Goal: Find specific page/section: Find specific page/section

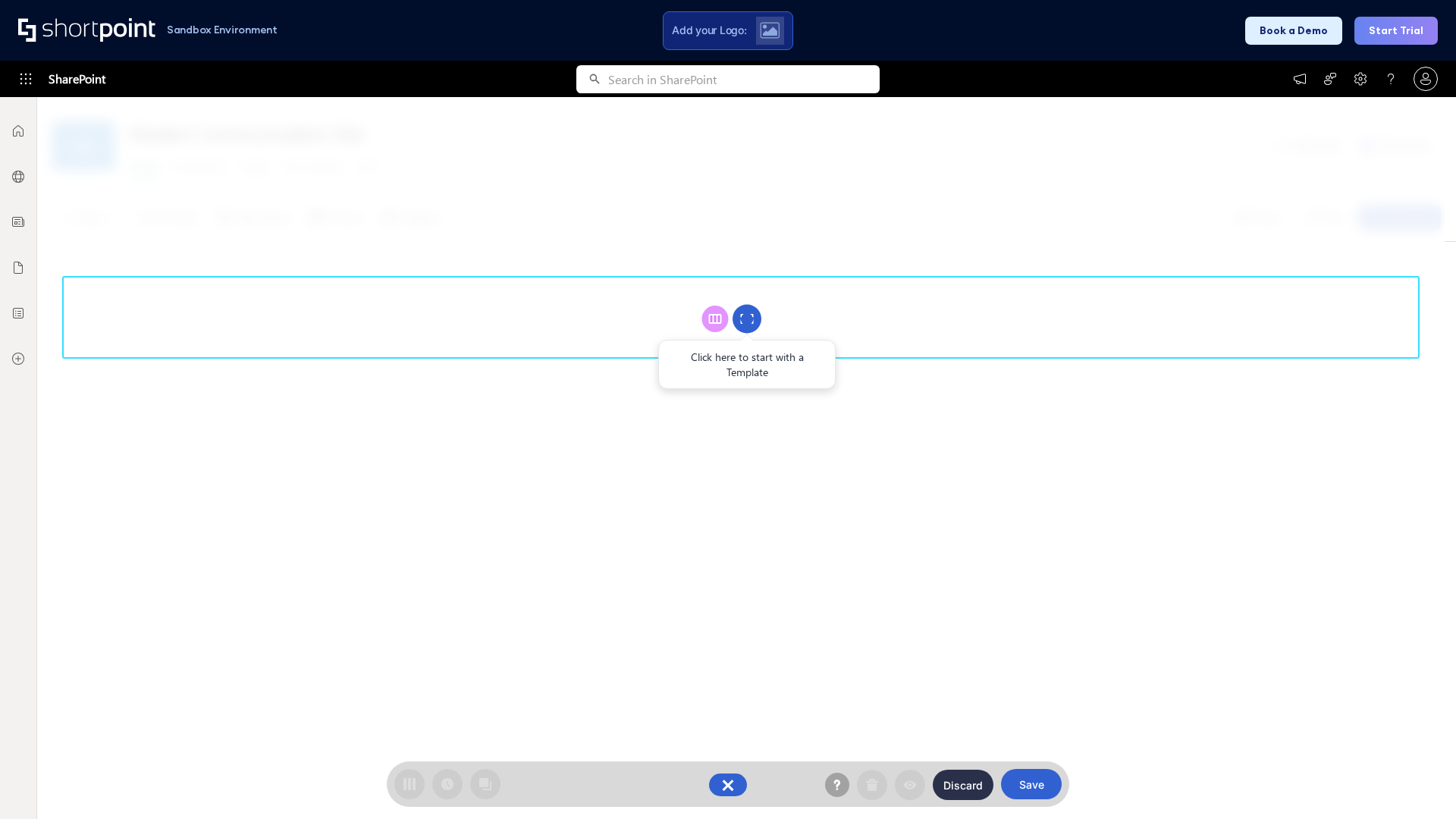
click at [747, 318] on circle at bounding box center [747, 319] width 29 height 29
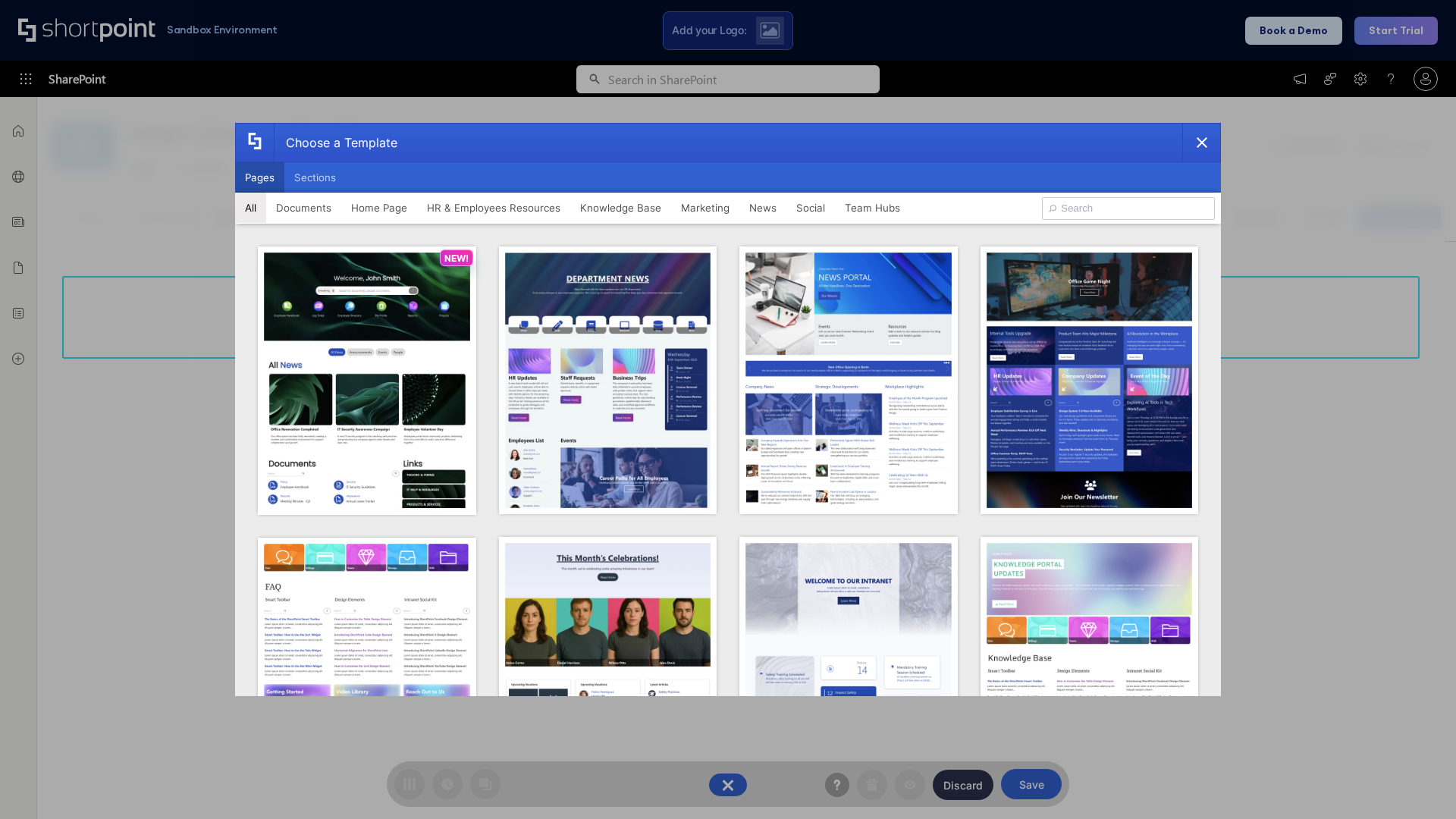
click at [260, 178] on button "Pages" at bounding box center [260, 178] width 49 height 31
type input "News Portal 2"
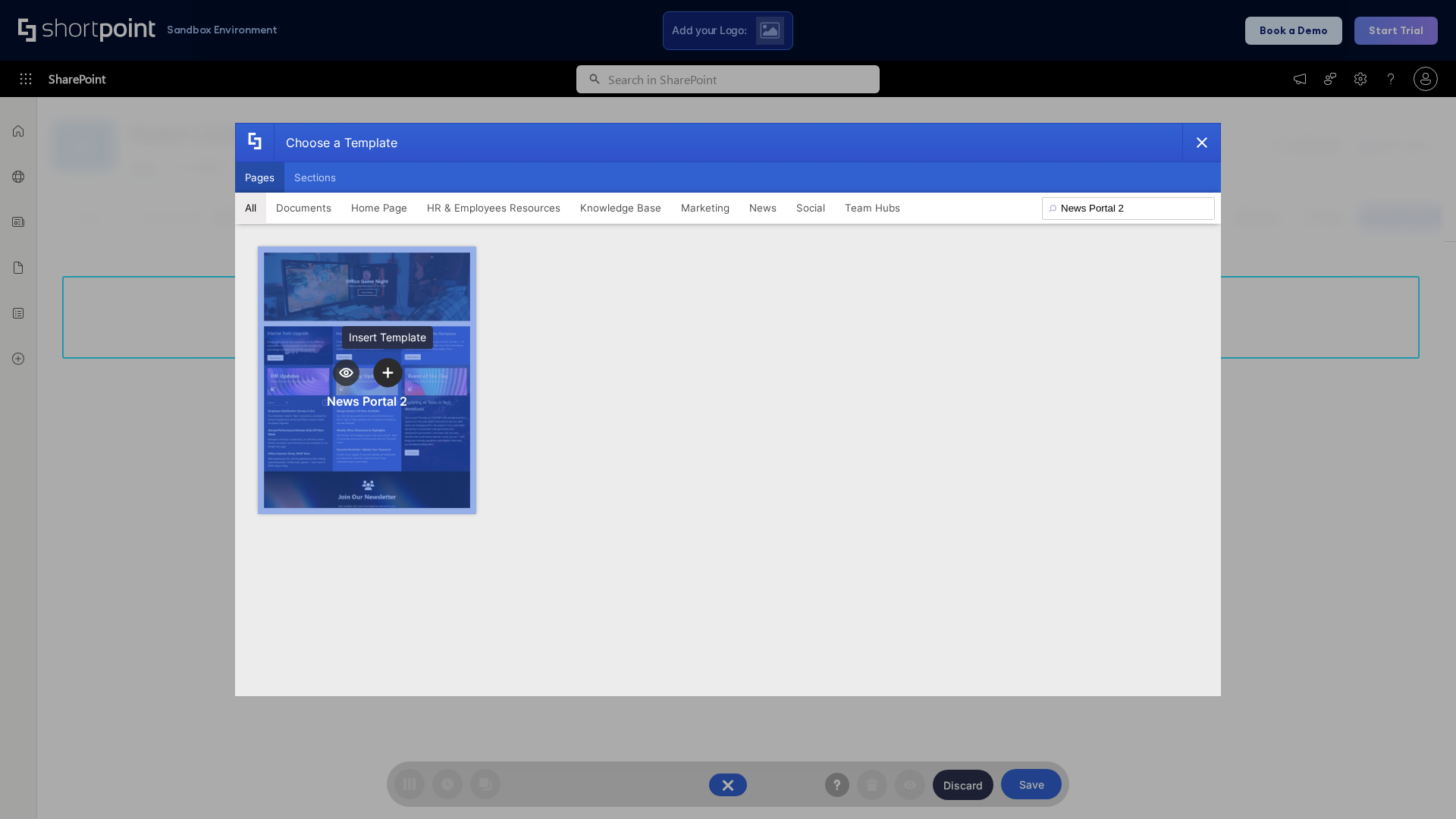
click at [388, 373] on icon "template selector" at bounding box center [387, 372] width 10 height 10
